Goal: Task Accomplishment & Management: Use online tool/utility

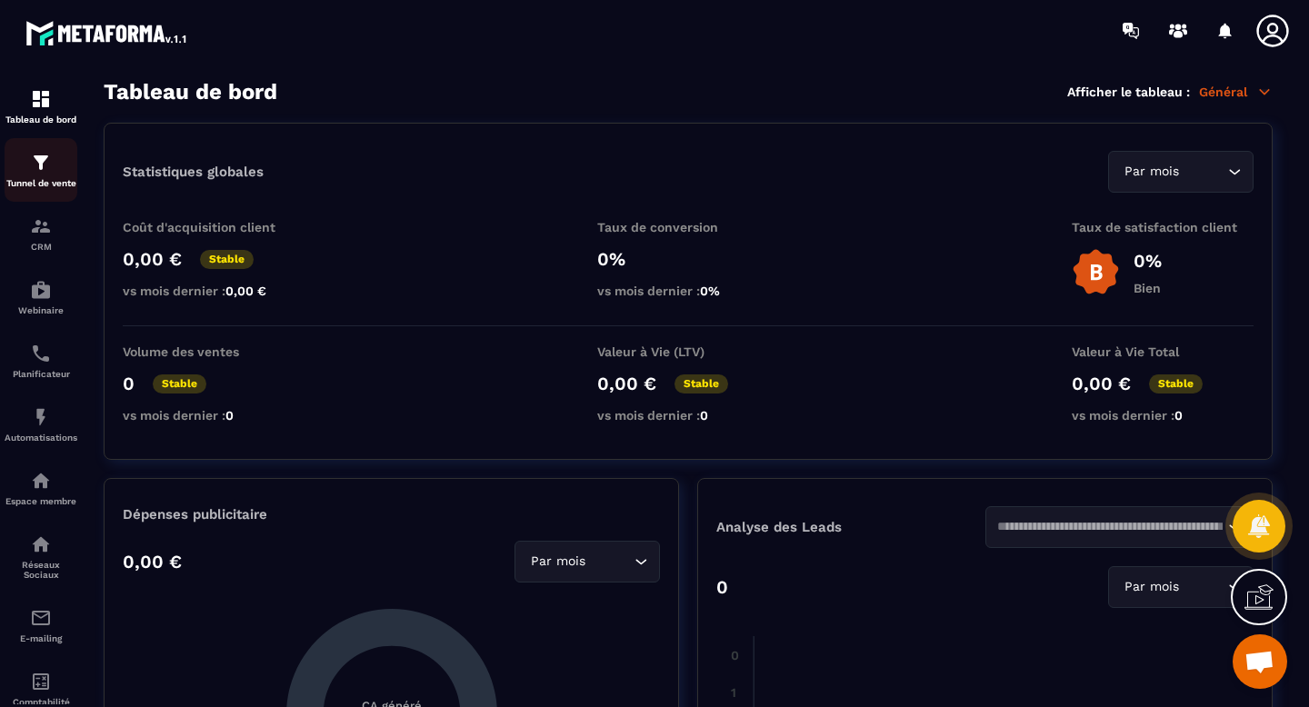
click at [31, 166] on img at bounding box center [41, 163] width 22 height 22
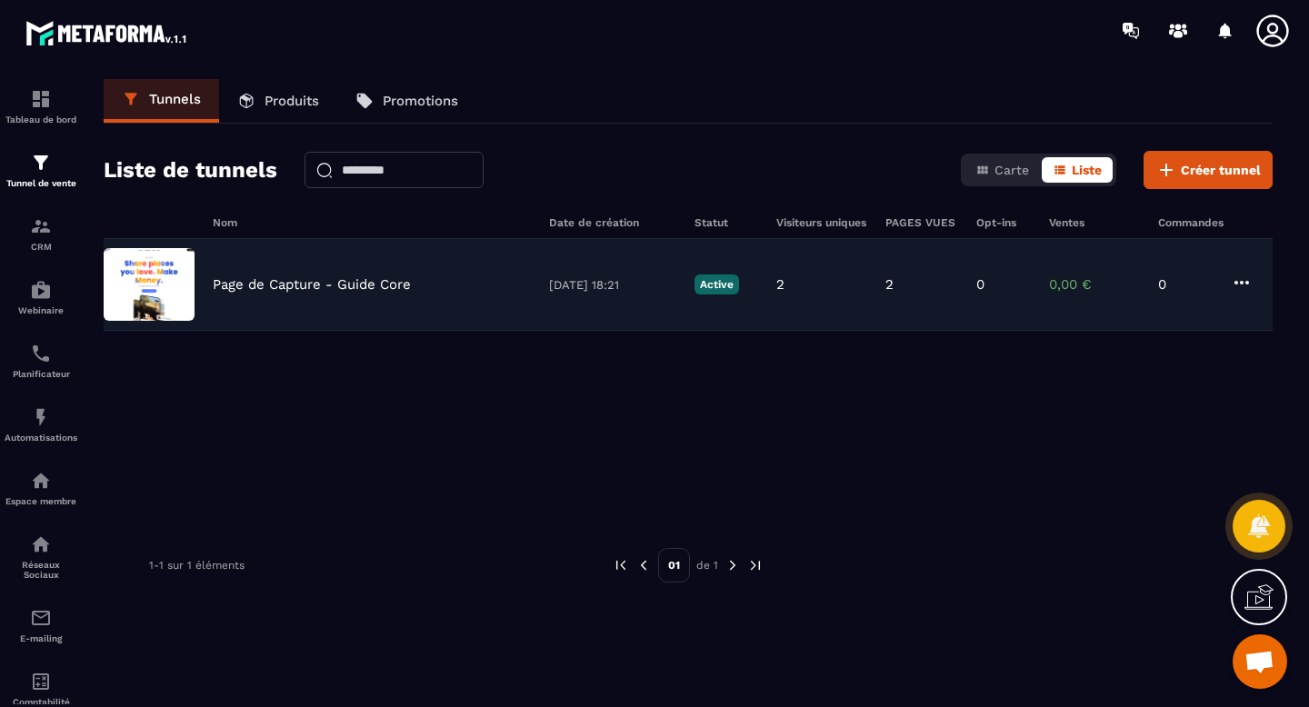
click at [226, 292] on p "Page de Capture - Guide Core" at bounding box center [312, 284] width 198 height 16
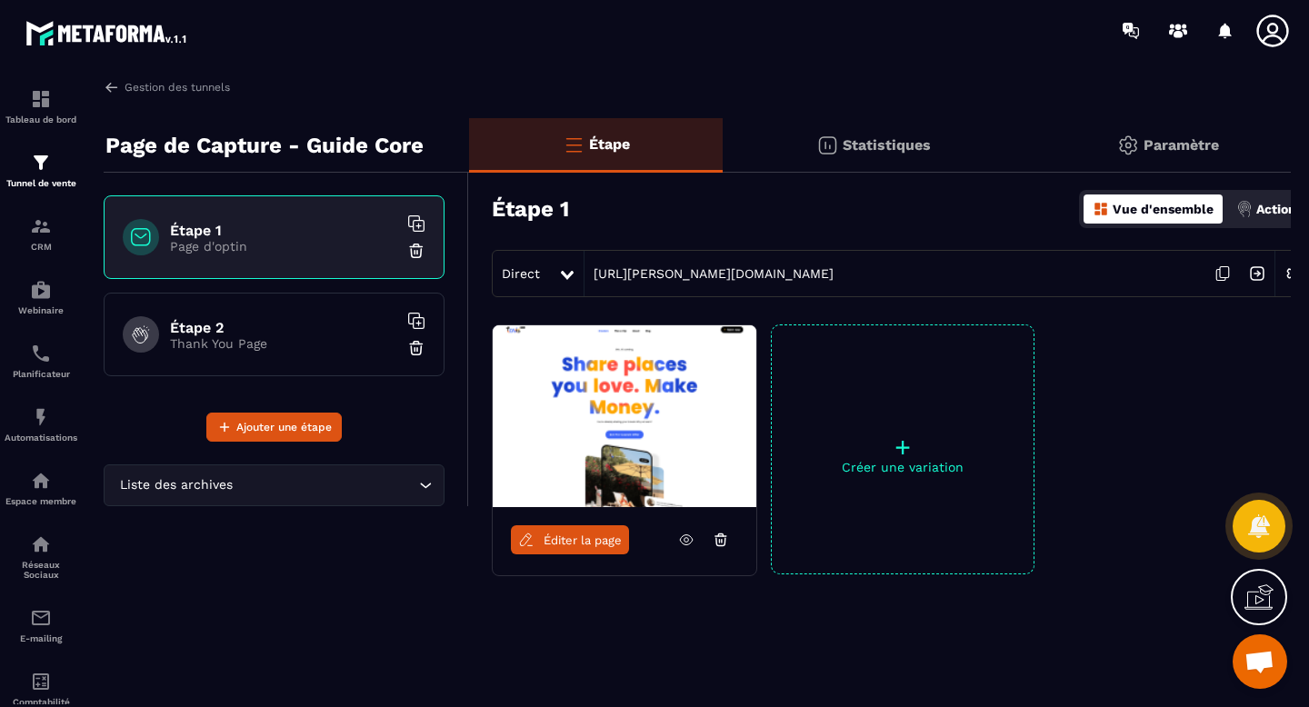
click at [602, 417] on img at bounding box center [625, 417] width 264 height 182
click at [547, 522] on div "Éditer la page" at bounding box center [625, 539] width 264 height 65
click at [547, 544] on span "Éditer la page" at bounding box center [583, 541] width 78 height 14
